Goal: Information Seeking & Learning: Find specific fact

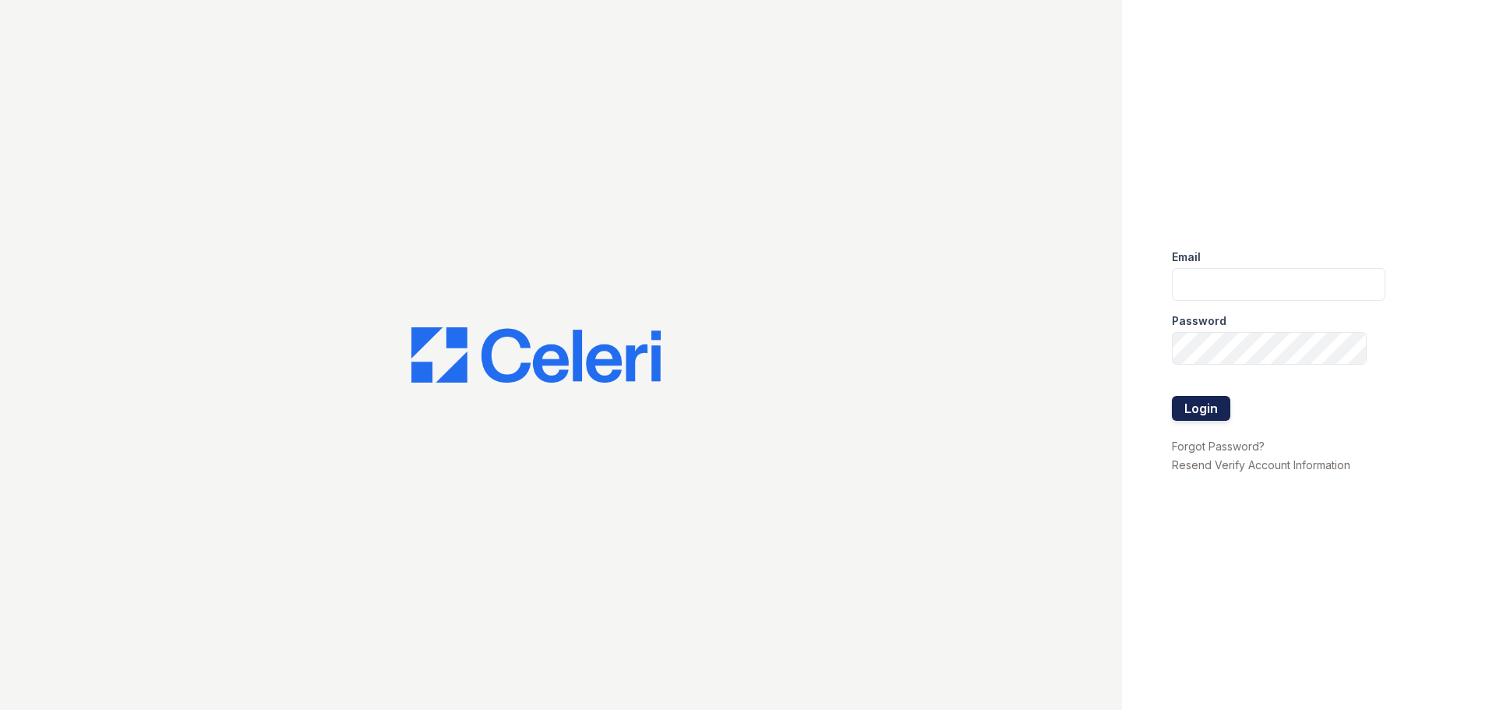
type input "arriveupperkirby@trinity-pm.com"
click at [1200, 416] on button "Login" at bounding box center [1201, 408] width 58 height 25
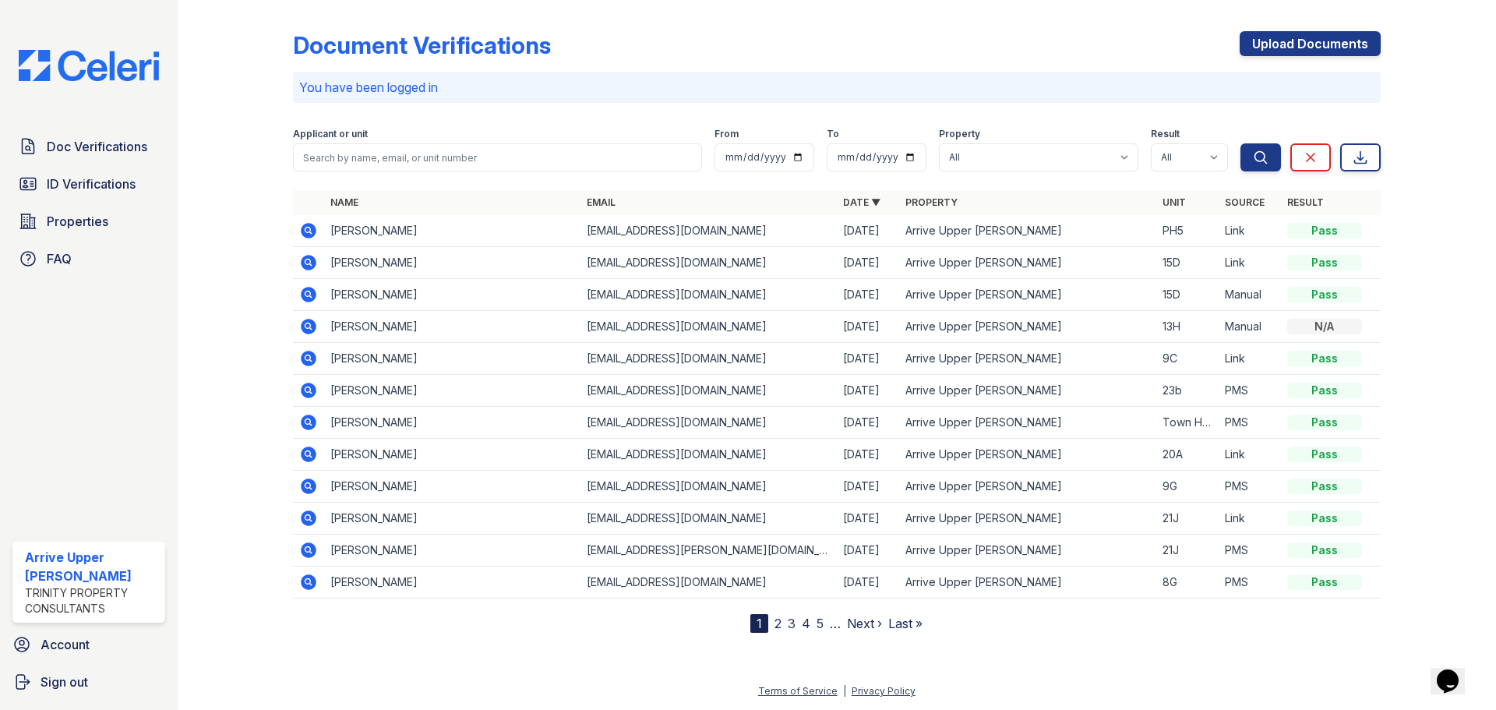
click at [751, 17] on div "Document Verifications Upload Documents You have been logged in Filter Applican…" at bounding box center [837, 319] width 1088 height 627
click at [121, 181] on span "ID Verifications" at bounding box center [91, 184] width 89 height 19
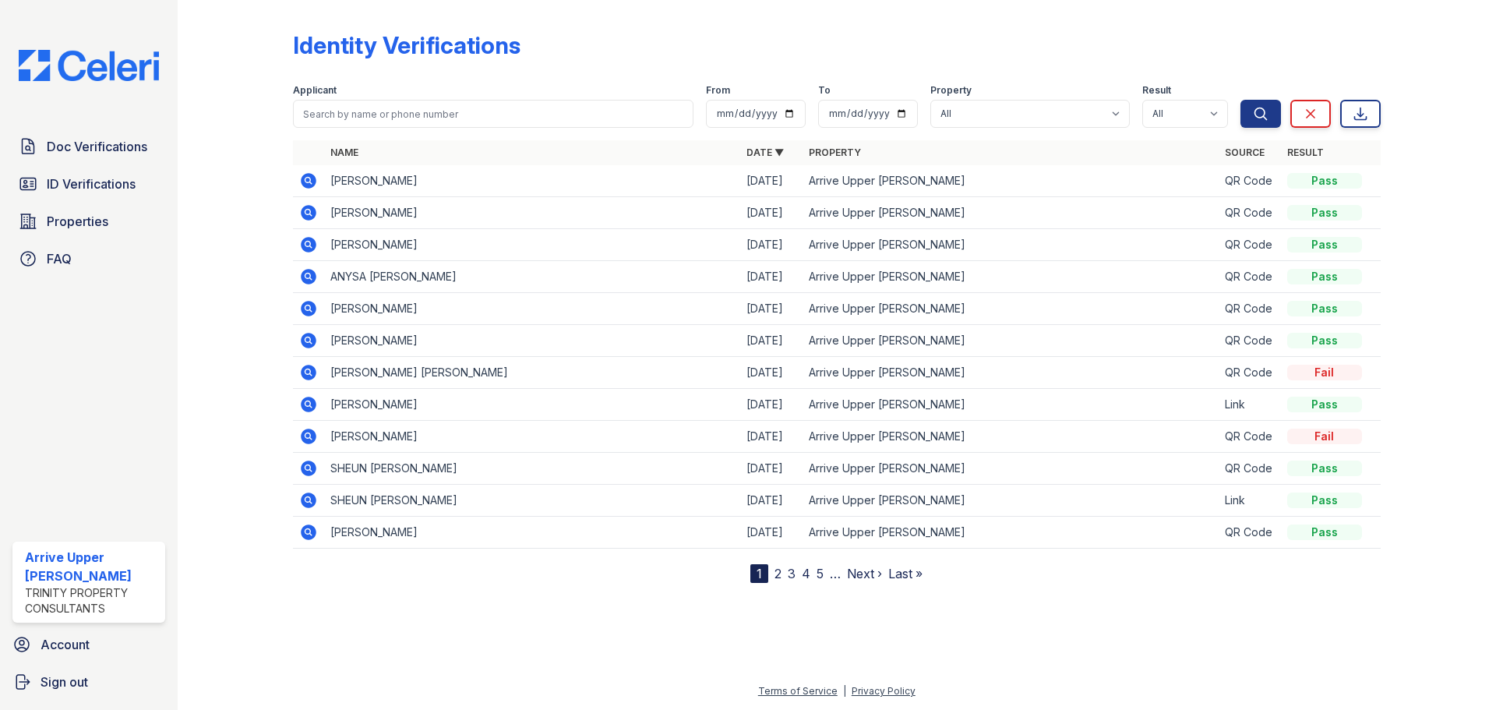
click at [313, 183] on icon at bounding box center [309, 181] width 16 height 16
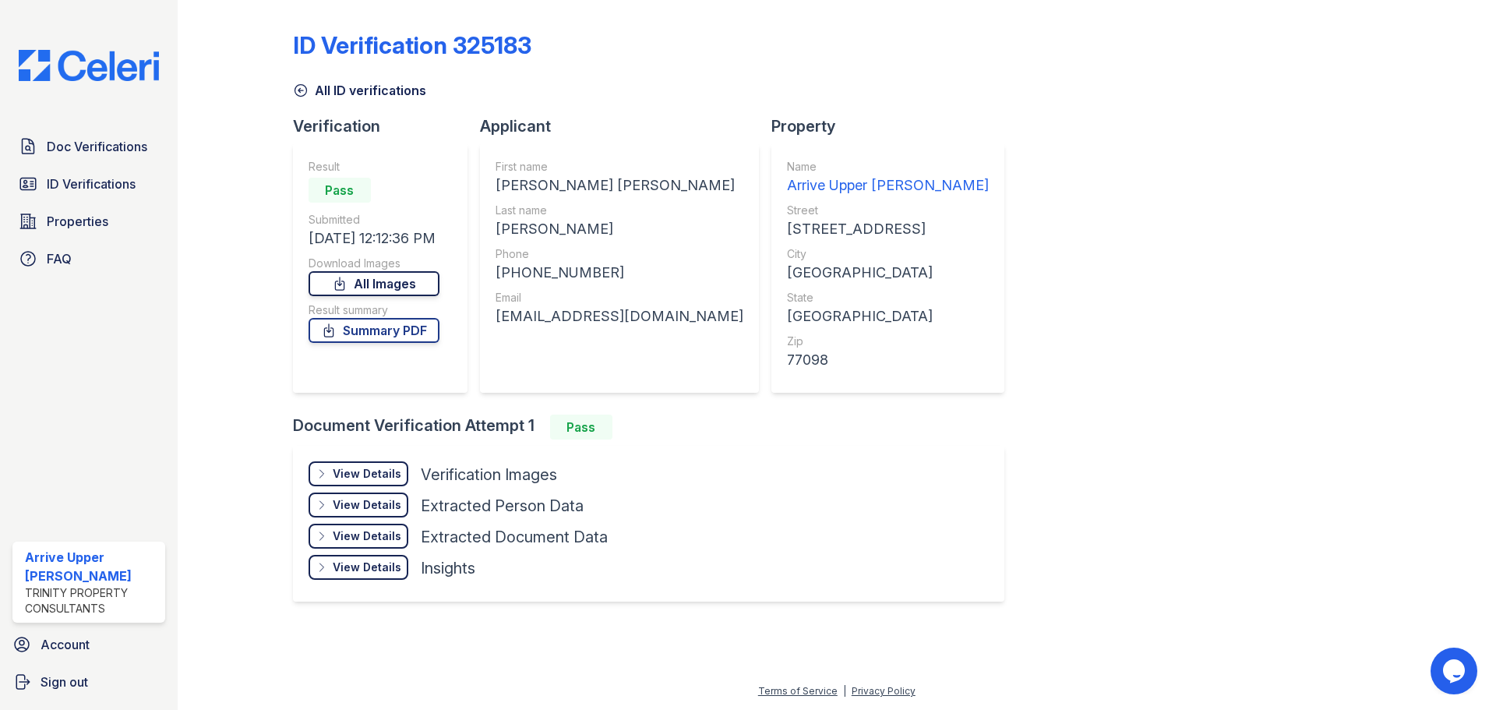
click at [383, 288] on link "All Images" at bounding box center [374, 283] width 131 height 25
click at [115, 180] on span "ID Verifications" at bounding box center [91, 184] width 89 height 19
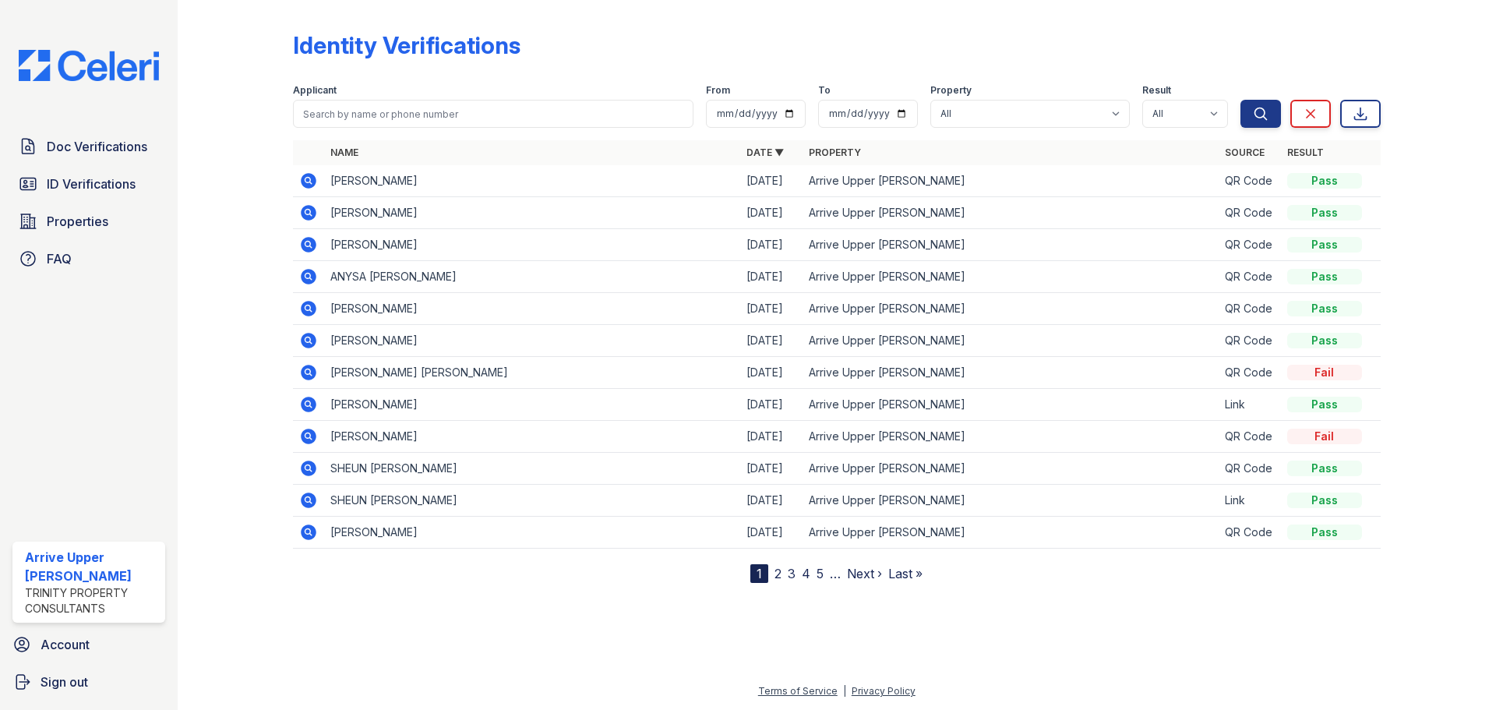
click at [312, 214] on icon at bounding box center [309, 213] width 16 height 16
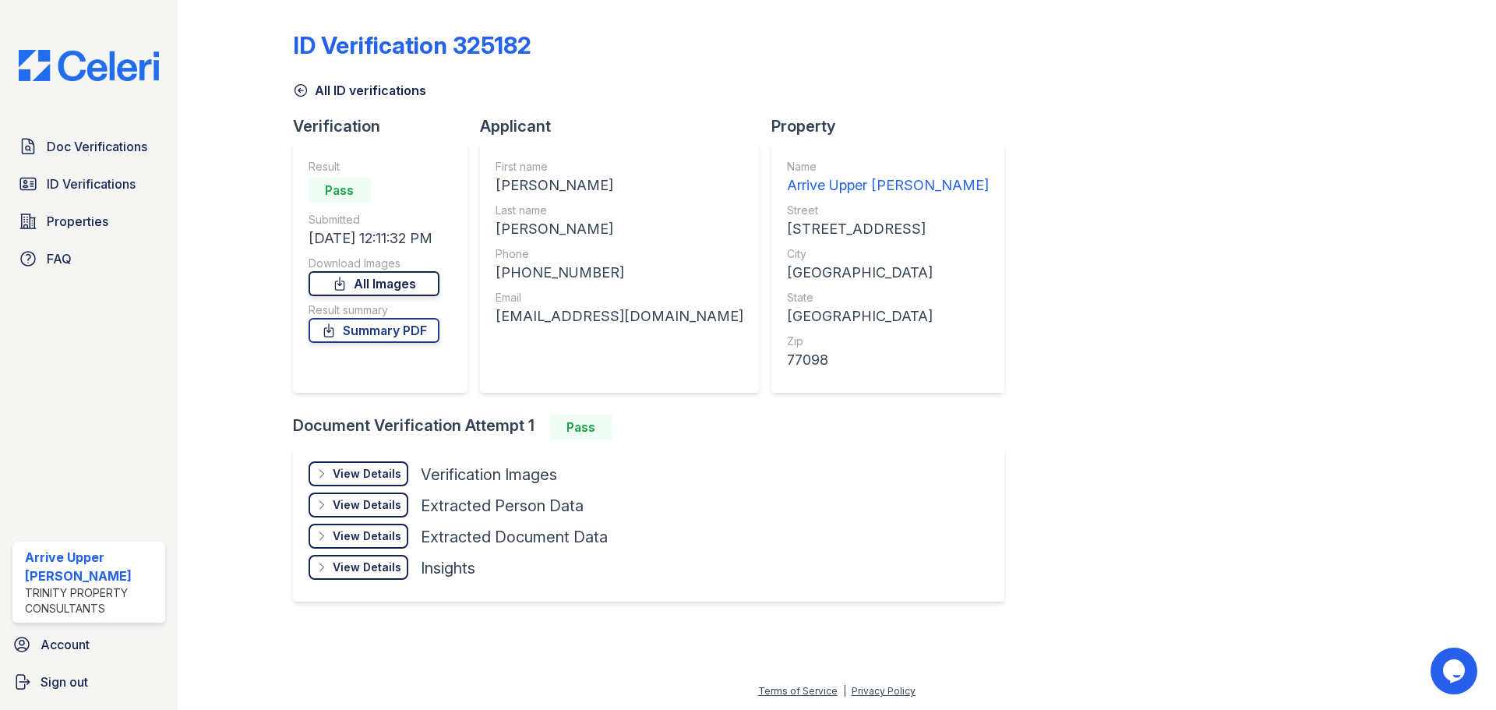
click at [365, 288] on link "All Images" at bounding box center [374, 283] width 131 height 25
click at [567, 274] on div "+13464509023" at bounding box center [620, 273] width 248 height 22
click at [622, 257] on div "Phone" at bounding box center [620, 254] width 248 height 16
drag, startPoint x: 595, startPoint y: 268, endPoint x: 509, endPoint y: 270, distance: 85.8
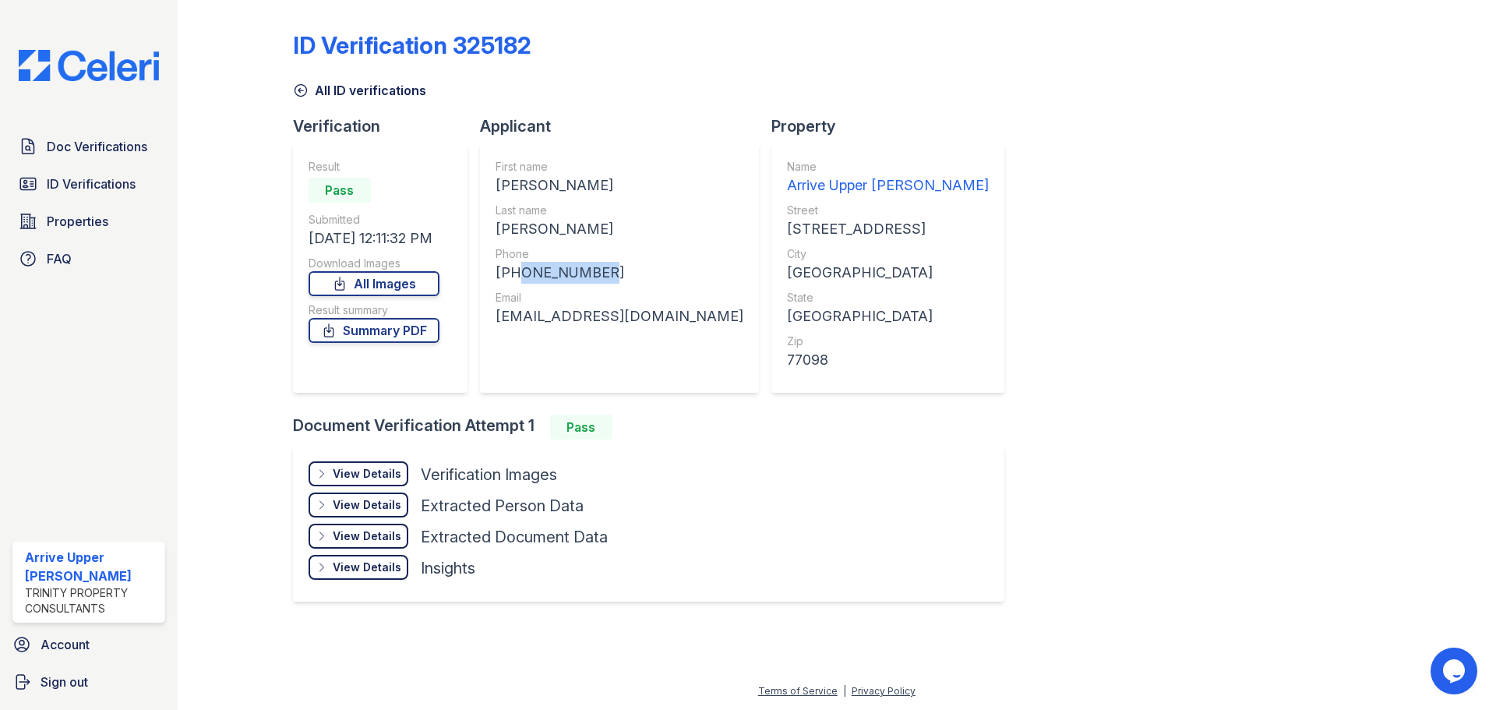
click at [509, 270] on div "+13464509023" at bounding box center [620, 273] width 248 height 22
copy div "3464509023"
click at [231, 228] on div at bounding box center [248, 314] width 90 height 617
click at [602, 318] on div "kamrynstrout155160@gmail.com" at bounding box center [620, 316] width 248 height 22
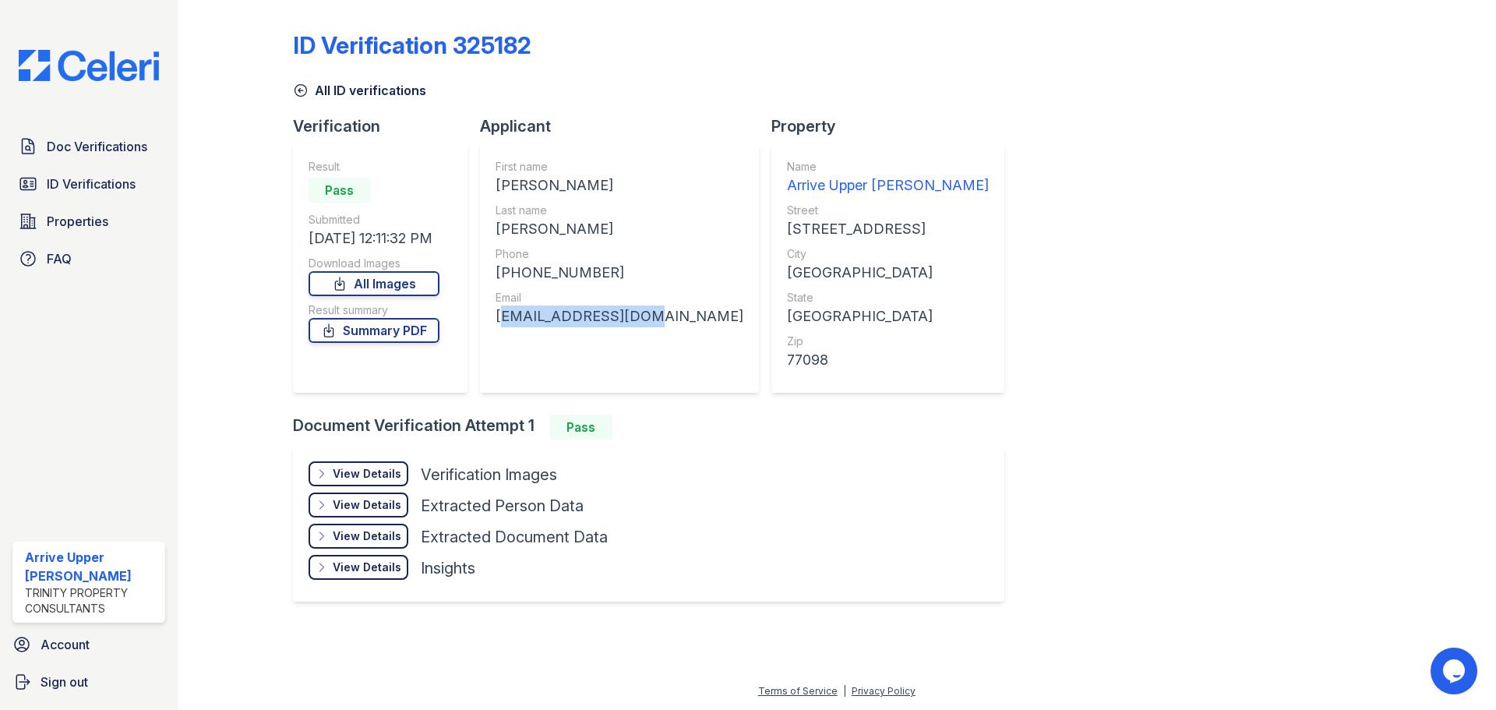
drag, startPoint x: 602, startPoint y: 316, endPoint x: 606, endPoint y: 309, distance: 8.0
click at [602, 316] on div "kamrynstrout155160@gmail.com" at bounding box center [620, 316] width 248 height 22
click at [1018, 302] on div "ID Verification 325182 All ID verifications Verification Result Pass Submitted …" at bounding box center [837, 314] width 1088 height 617
drag, startPoint x: 709, startPoint y: 312, endPoint x: 493, endPoint y: 313, distance: 216.6
click at [493, 313] on div "First name KAMRYN VICTORIA Last name STROUT Phone +13464509023 Email kamrynstro…" at bounding box center [619, 267] width 279 height 249
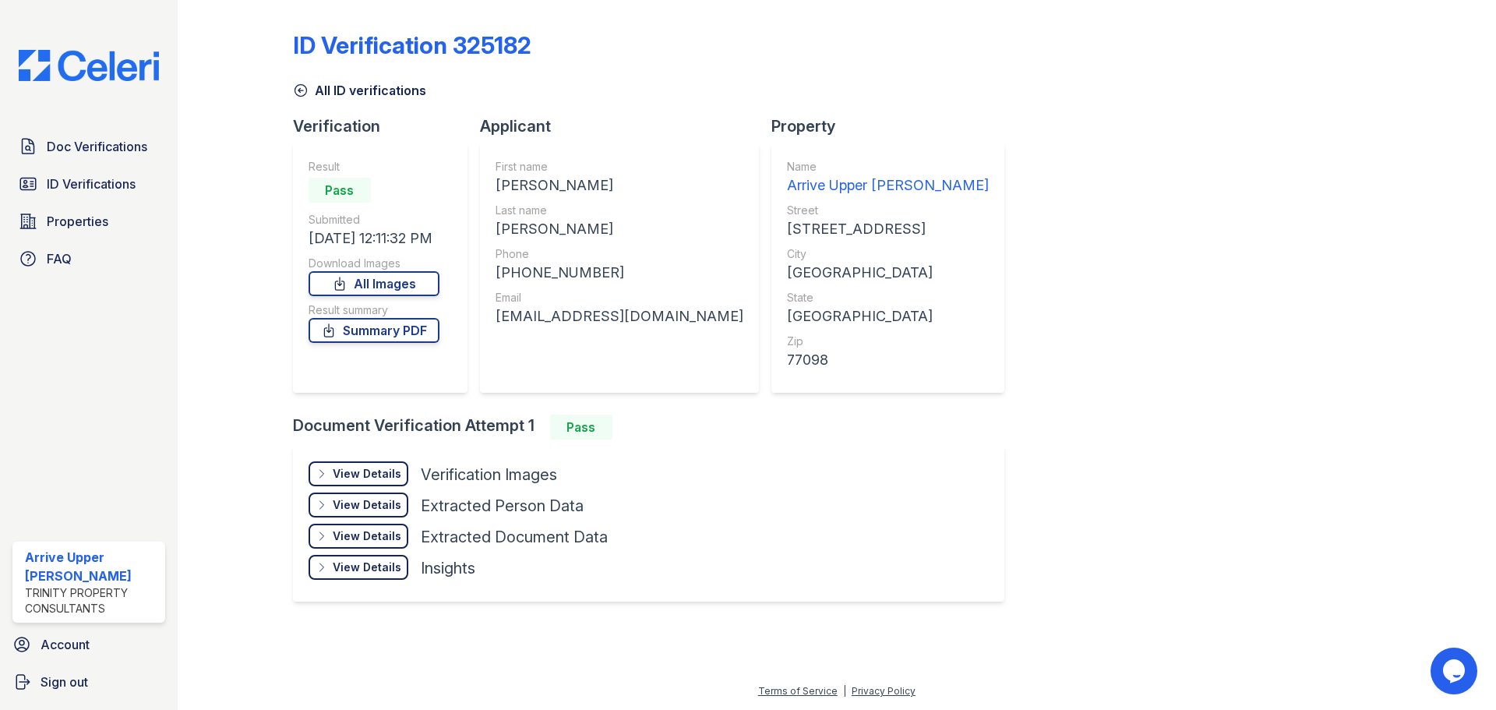
copy div "kamrynstrout155160@gmail.com"
